Goal: Consume media (video, audio)

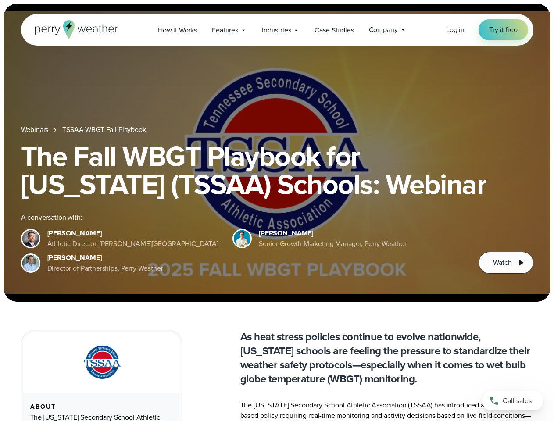
click at [277, 211] on div "The Fall WBGT Playbook for [US_STATE] (TSSAA) Schools: Webinar A conversation w…" at bounding box center [277, 208] width 512 height 132
click at [277, 30] on span "Industries" at bounding box center [276, 30] width 29 height 11
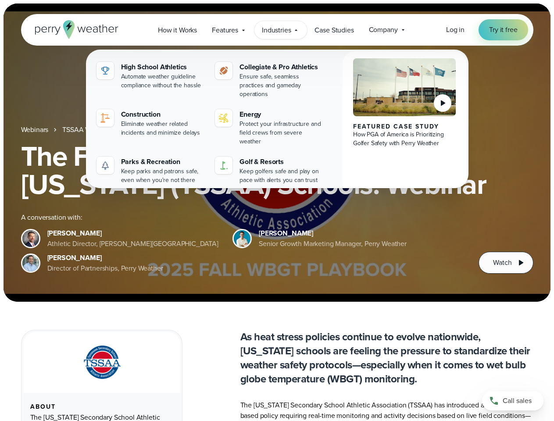
click at [277, 153] on h1 "The Fall WBGT Playbook for [US_STATE] (TSSAA) Schools: Webinar" at bounding box center [277, 170] width 512 height 56
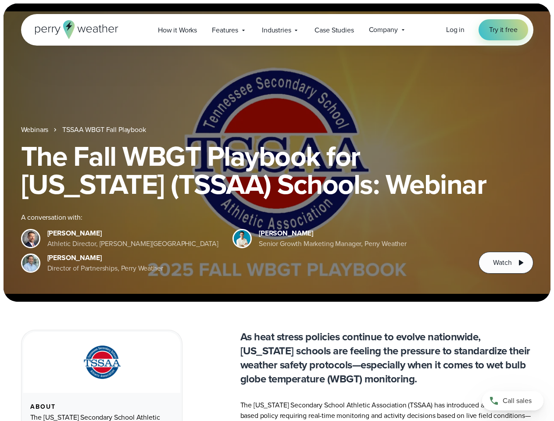
click at [105, 130] on link "TSSAA WBGT Fall Playbook" at bounding box center [103, 130] width 83 height 11
click at [506, 263] on span "Watch" at bounding box center [502, 263] width 18 height 11
